Goal: Task Accomplishment & Management: Use online tool/utility

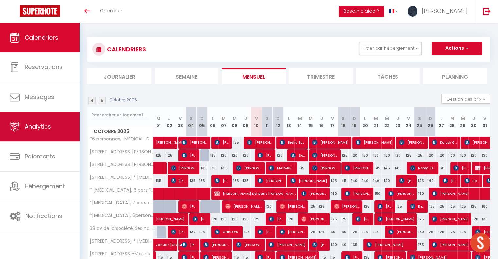
click at [48, 132] on link "Analytics" at bounding box center [40, 126] width 80 height 29
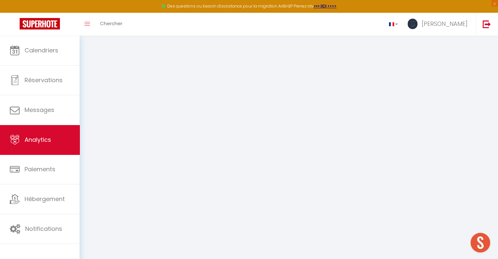
select select "2025"
select select "10"
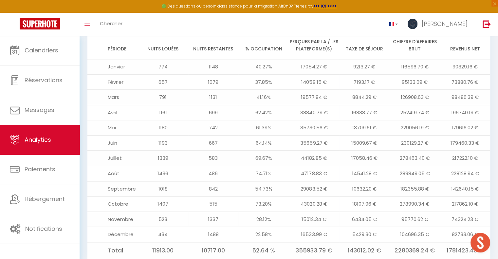
scroll to position [793, 0]
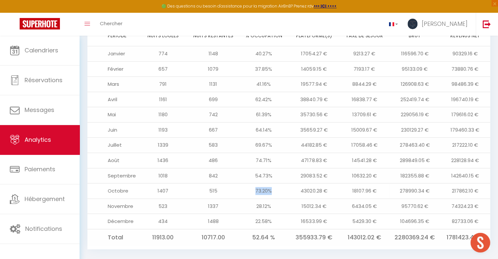
drag, startPoint x: 254, startPoint y: 182, endPoint x: 274, endPoint y: 182, distance: 19.7
click at [274, 183] on td "73.20%" at bounding box center [263, 190] width 50 height 15
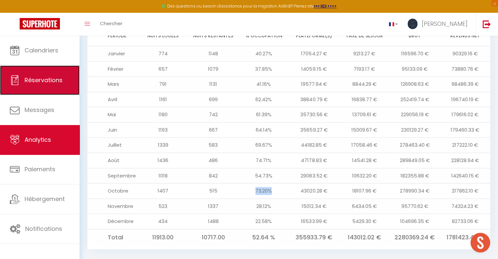
click at [53, 83] on span "Réservations" at bounding box center [44, 80] width 38 height 8
select select "not_cancelled"
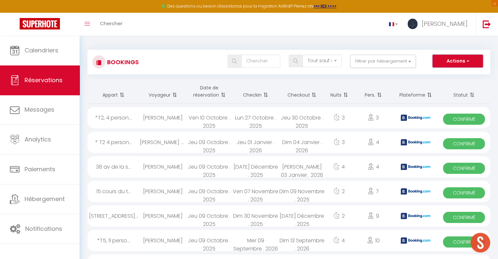
click at [454, 57] on button "Actions" at bounding box center [458, 61] width 50 height 13
click at [449, 86] on link "Exporter les réservations" at bounding box center [448, 84] width 70 height 9
type input "[PERSON_NAME][EMAIL_ADDRESS][DOMAIN_NAME]"
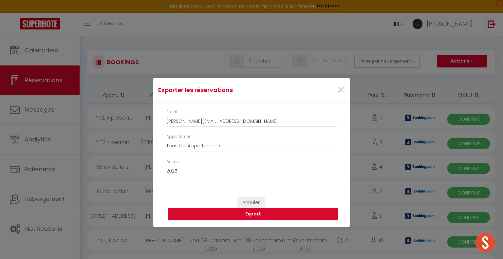
click at [255, 217] on button "Export" at bounding box center [253, 214] width 170 height 12
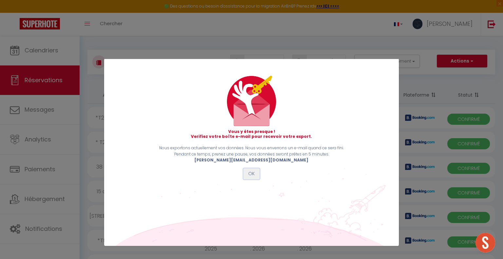
click at [250, 176] on button "OK" at bounding box center [251, 173] width 16 height 11
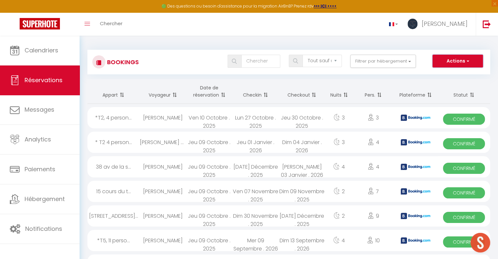
click at [451, 61] on button "Actions" at bounding box center [458, 61] width 50 height 13
click at [435, 85] on link "Exporter les réservations" at bounding box center [448, 84] width 70 height 9
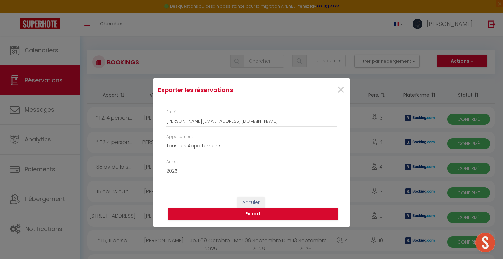
click at [186, 171] on select "2015 2016 2017 2018 2019 2020 2021 2022 2023 2024 2025 2026 2027 2028" at bounding box center [251, 171] width 170 height 12
select select "2026"
click at [166, 165] on select "2015 2016 2017 2018 2019 2020 2021 2022 2023 2024 2025 2026 2027 2028" at bounding box center [251, 171] width 170 height 12
click at [253, 213] on button "Export" at bounding box center [253, 214] width 170 height 12
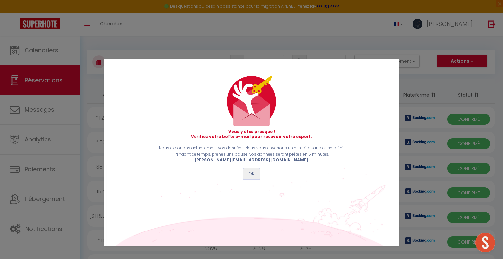
click at [253, 176] on button "OK" at bounding box center [251, 173] width 16 height 11
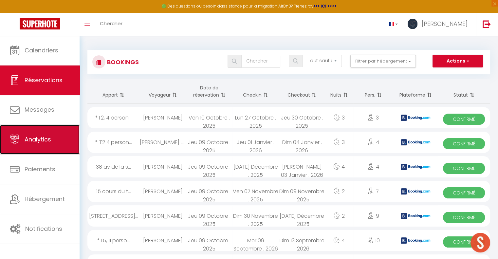
click at [53, 134] on link "Analytics" at bounding box center [40, 139] width 80 height 29
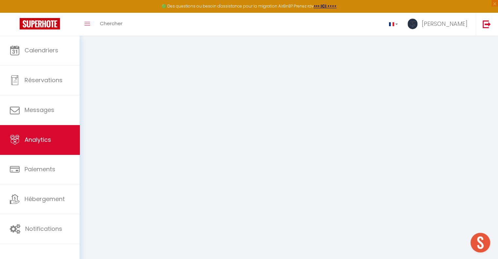
select select "2025"
select select "10"
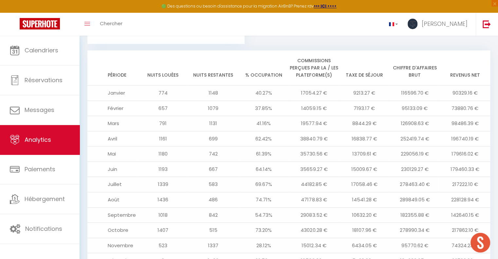
scroll to position [793, 0]
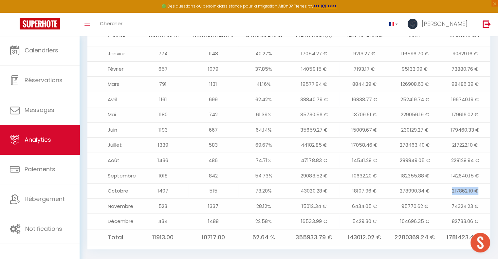
drag, startPoint x: 450, startPoint y: 183, endPoint x: 483, endPoint y: 180, distance: 32.5
click at [483, 183] on td "217862.10 €" at bounding box center [465, 190] width 50 height 15
